Goal: Information Seeking & Learning: Check status

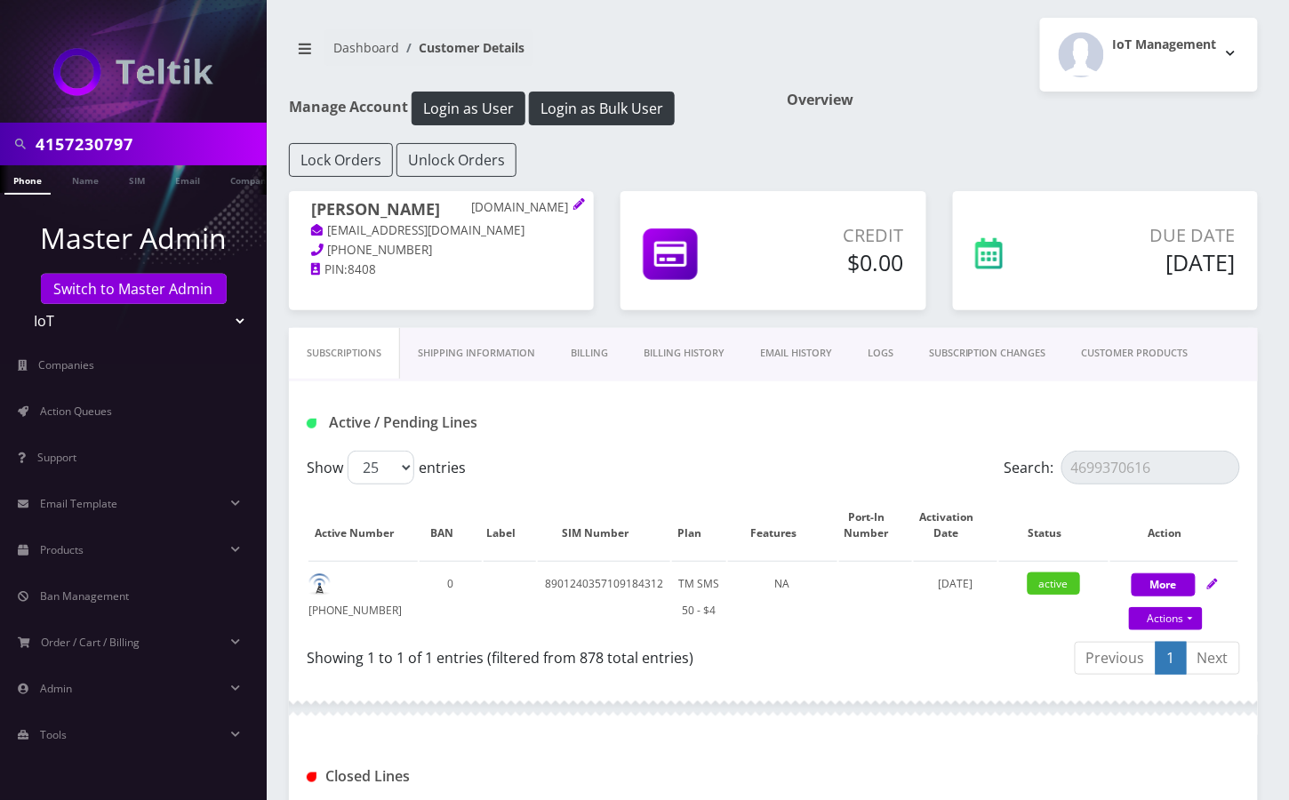
type input "4157230797"
click at [36, 183] on link "Phone" at bounding box center [27, 179] width 46 height 29
click at [151, 143] on input "4157230797" at bounding box center [149, 144] width 227 height 34
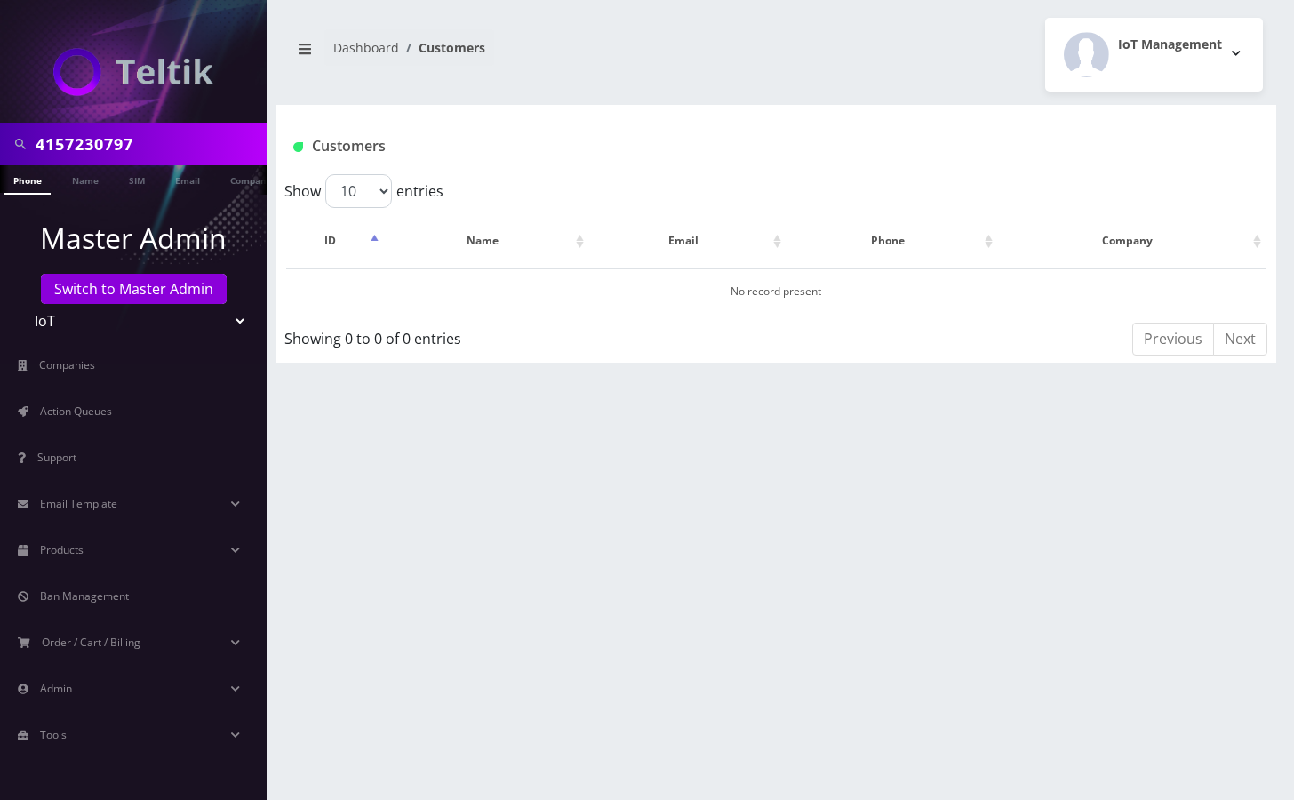
click at [39, 176] on link "Phone" at bounding box center [27, 179] width 46 height 29
click at [174, 146] on input "4157230797" at bounding box center [149, 144] width 227 height 34
type input "4157230797"
click at [26, 180] on link "Phone" at bounding box center [27, 179] width 46 height 29
drag, startPoint x: 137, startPoint y: 141, endPoint x: 147, endPoint y: 141, distance: 9.8
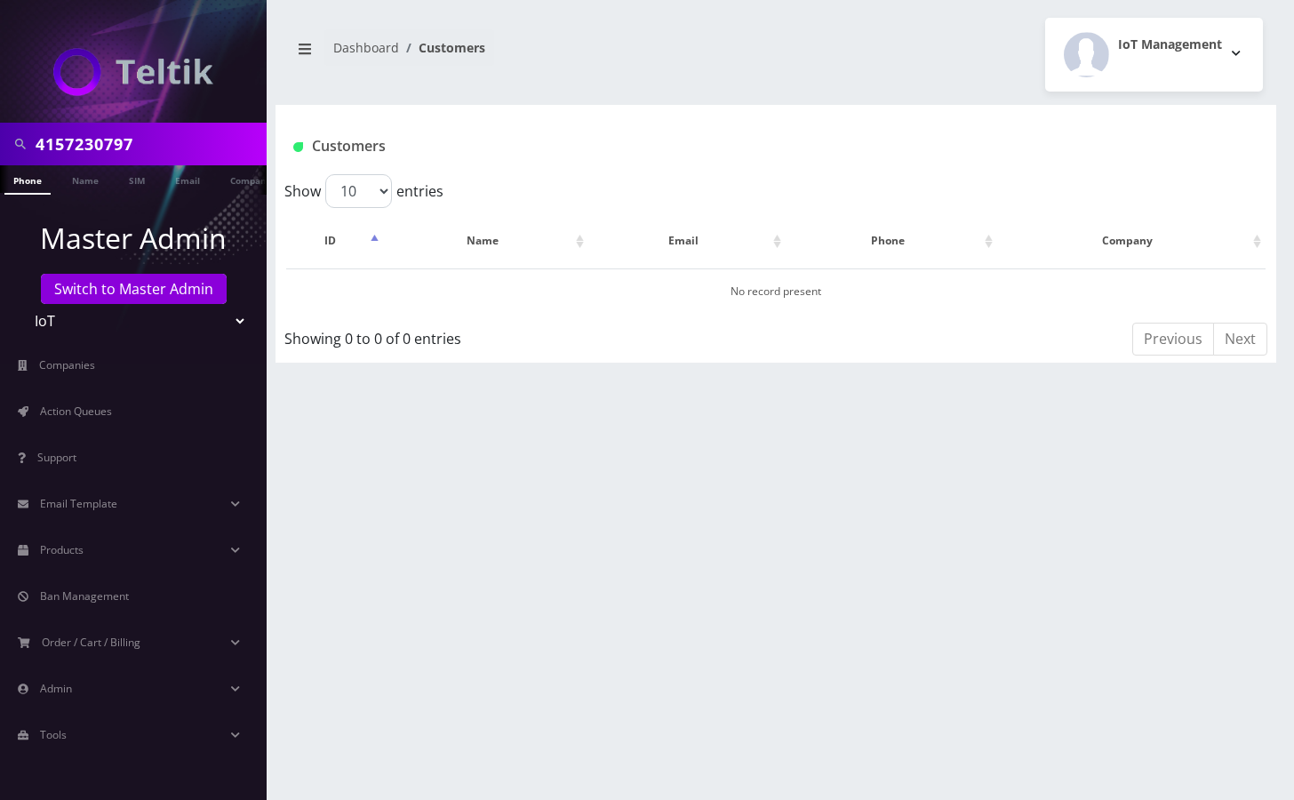
click at [139, 141] on input "4157230797" at bounding box center [149, 144] width 227 height 34
click at [87, 136] on input "4157230797" at bounding box center [149, 144] width 227 height 34
paste input "Cody Tatman"
type input "Cody Tatman"
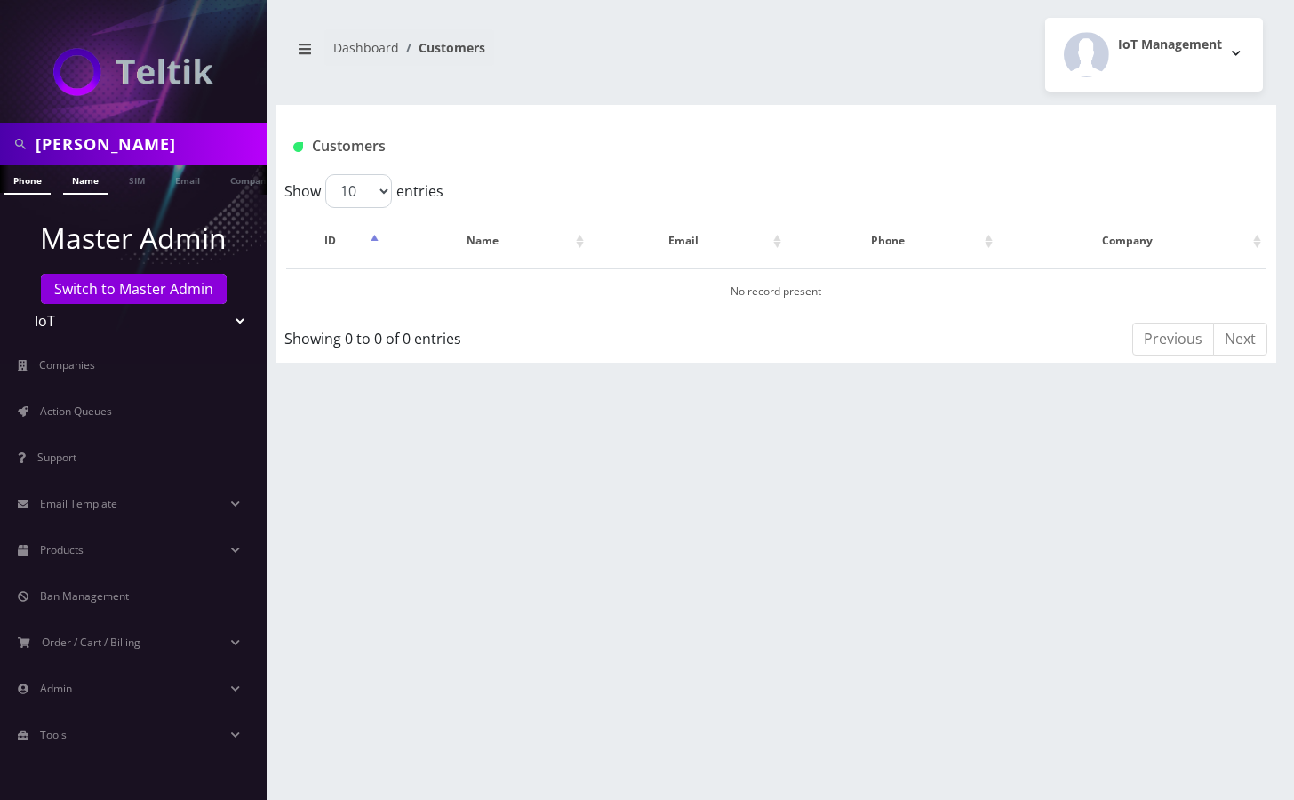
click at [81, 178] on link "Name" at bounding box center [85, 179] width 44 height 29
click at [158, 320] on select "Teltik Production My Link Mobile VennMobile Unlimited Advanced LTE Rexing Inc D…" at bounding box center [133, 321] width 227 height 34
select select "1"
click at [20, 304] on select "Teltik Production My Link Mobile VennMobile Unlimited Advanced LTE Rexing Inc D…" at bounding box center [133, 321] width 227 height 34
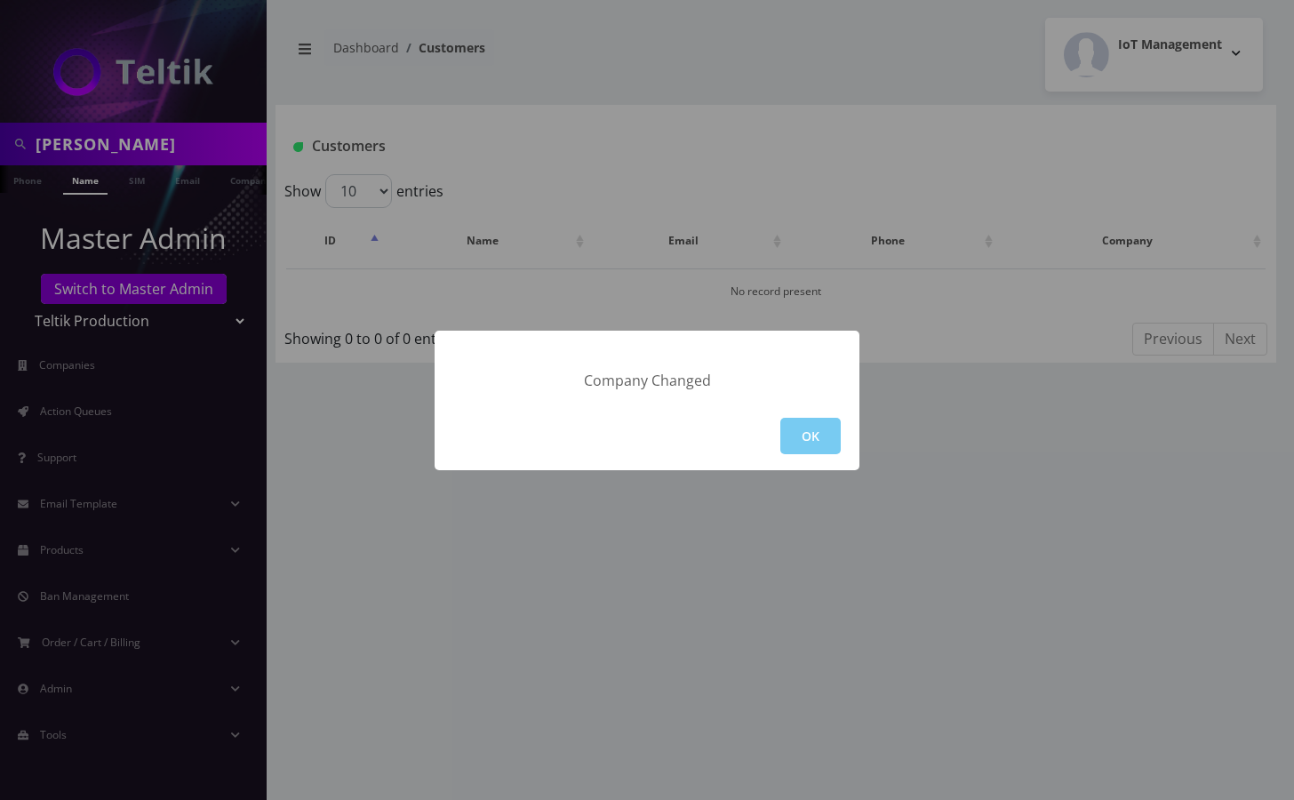
click at [794, 424] on button "OK" at bounding box center [810, 436] width 60 height 36
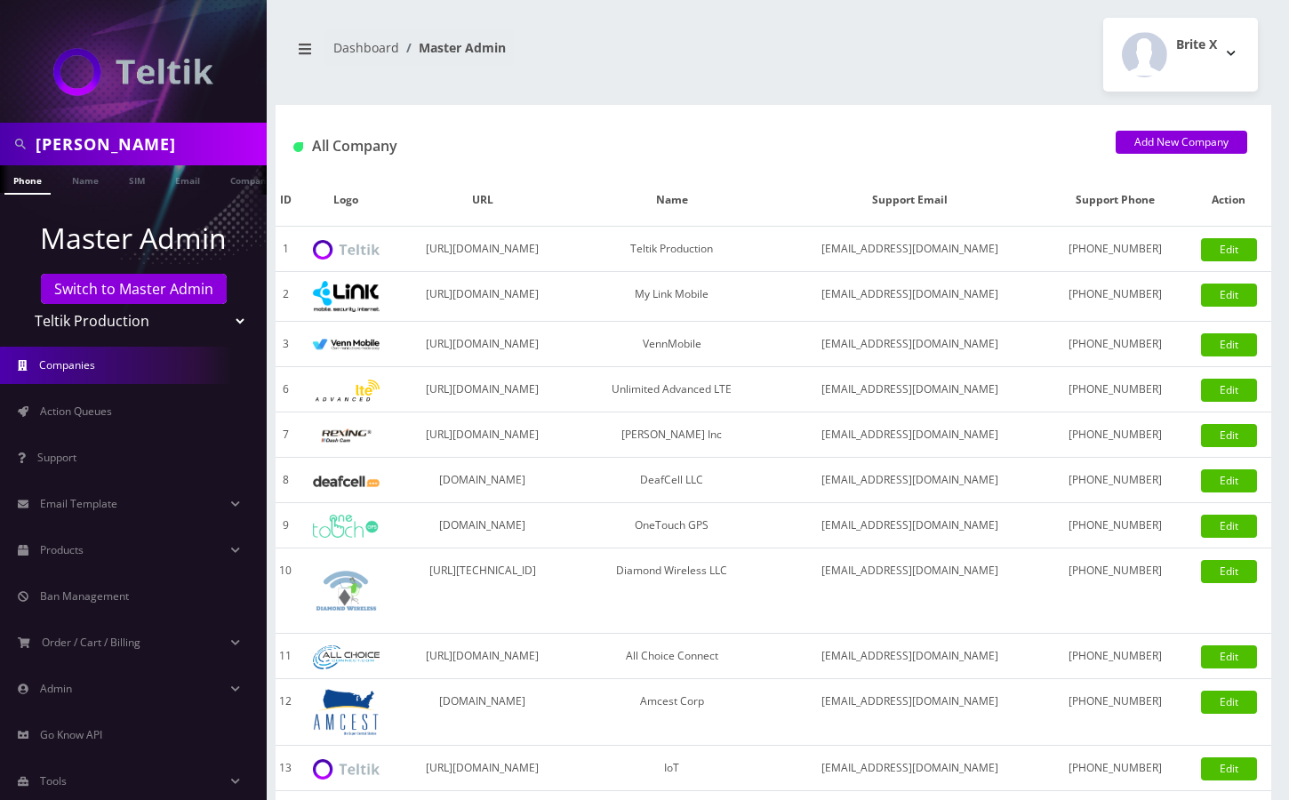
click at [92, 182] on link "Name" at bounding box center [85, 179] width 44 height 28
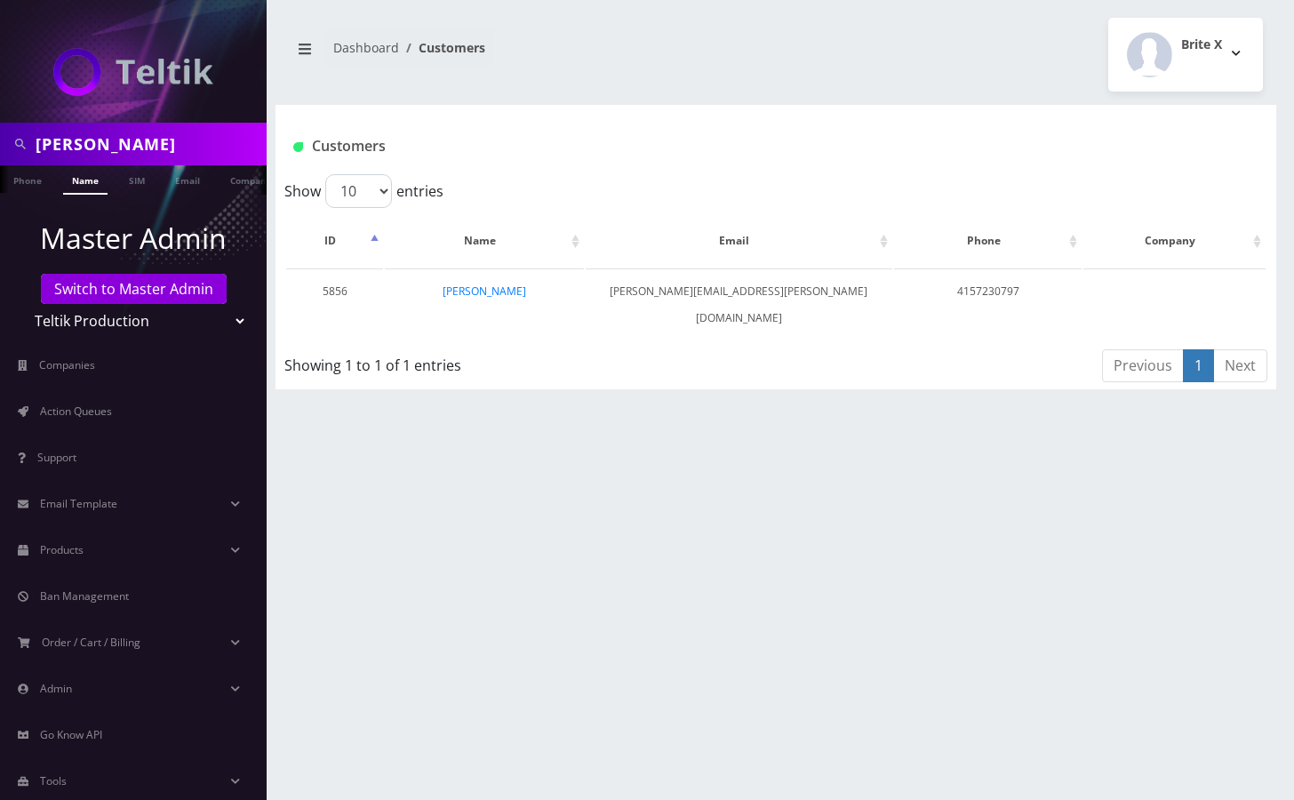
click at [505, 290] on link "Cody Tatman" at bounding box center [485, 291] width 84 height 15
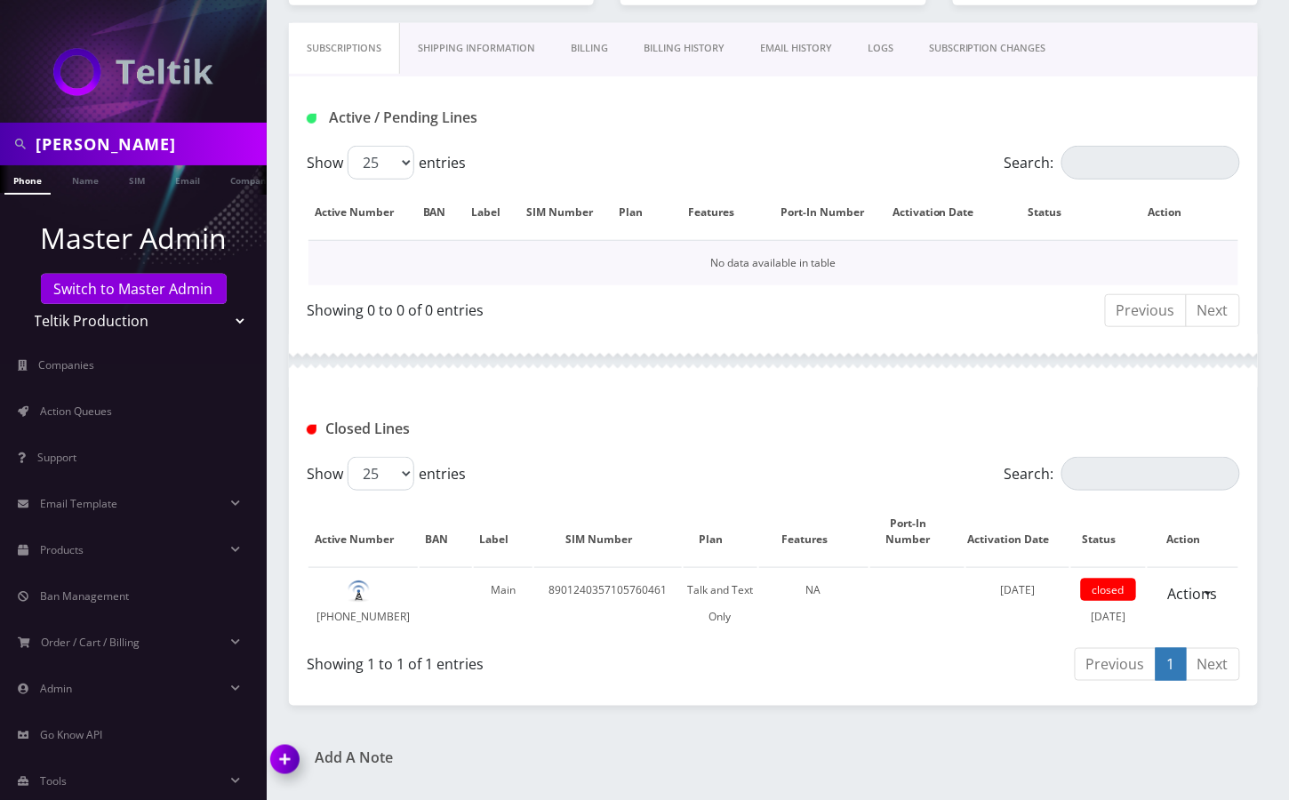
scroll to position [453, 0]
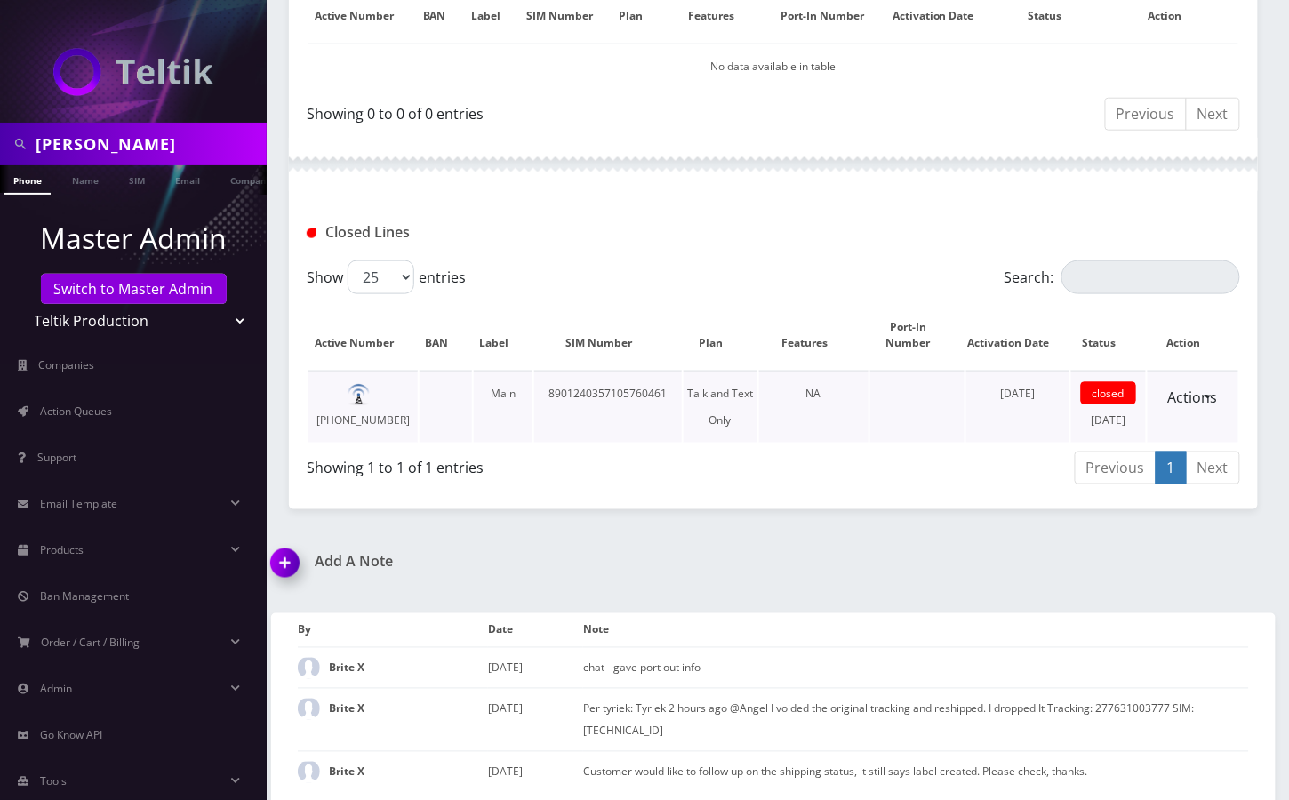
click at [1118, 422] on td "closed [DATE]" at bounding box center [1108, 407] width 75 height 72
click at [1118, 422] on td "closed June 03, 2025" at bounding box center [1108, 407] width 75 height 72
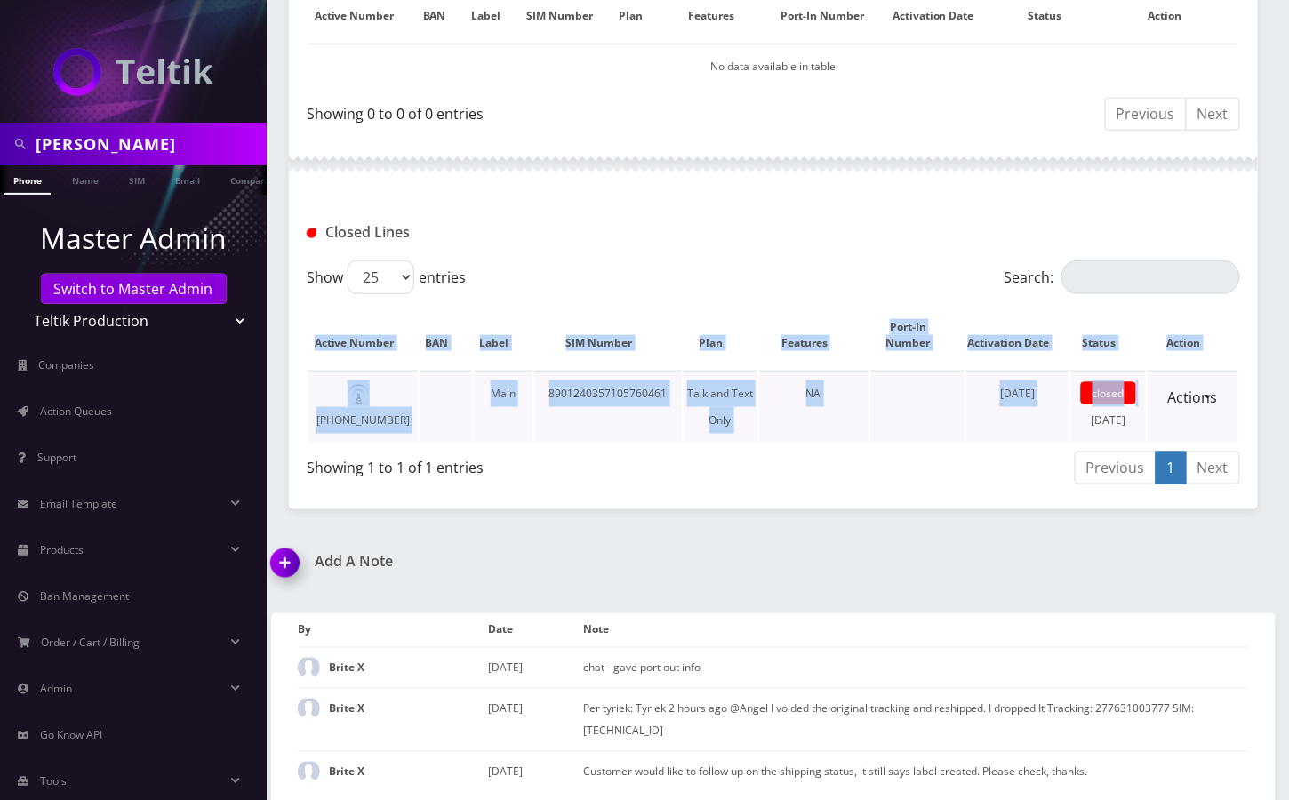
click at [1118, 422] on td "closed June 03, 2025" at bounding box center [1108, 407] width 75 height 72
copy table "Active Number BAN Label SIM Number Plan Features Port-In Number Activation Date…"
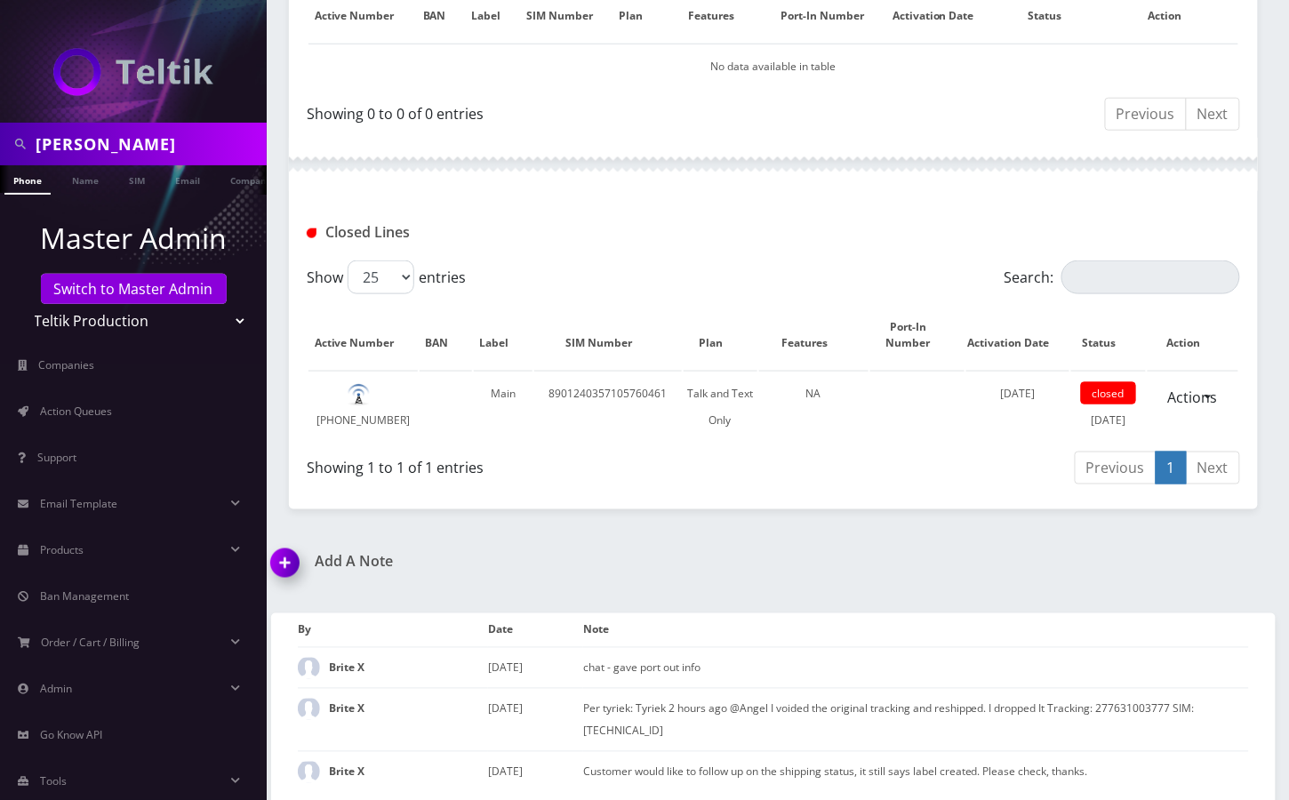
click at [83, 144] on input "[PERSON_NAME]" at bounding box center [149, 144] width 227 height 34
click at [83, 144] on input "Cody Tatman" at bounding box center [149, 144] width 227 height 34
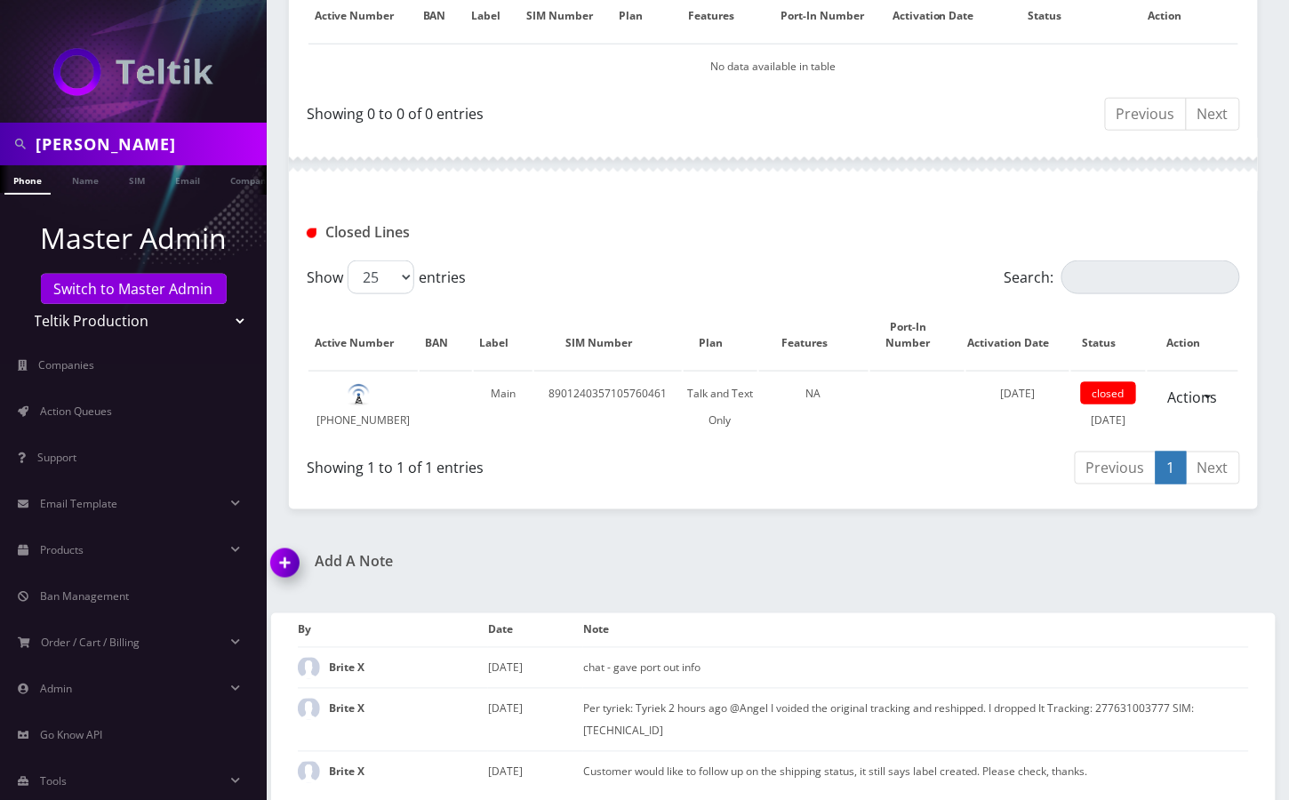
paste input "9513766510"
type input "9513766510"
click at [30, 179] on link "Phone" at bounding box center [27, 179] width 46 height 29
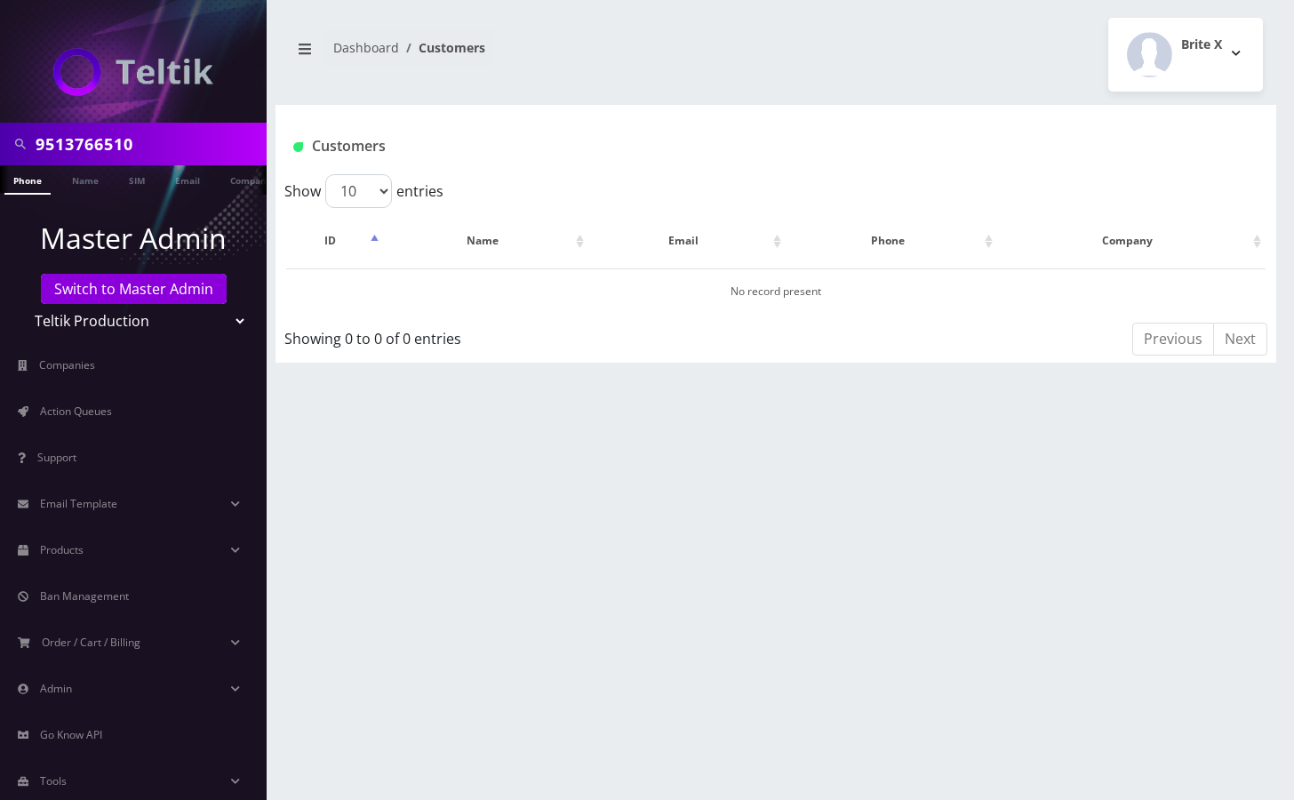
click at [33, 181] on link "Phone" at bounding box center [27, 179] width 46 height 29
click at [187, 144] on input "9513766510" at bounding box center [149, 144] width 227 height 34
